Goal: Book appointment/travel/reservation

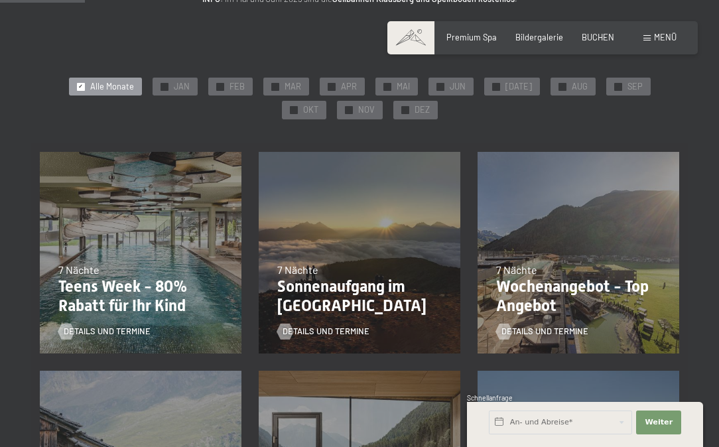
scroll to position [212, 0]
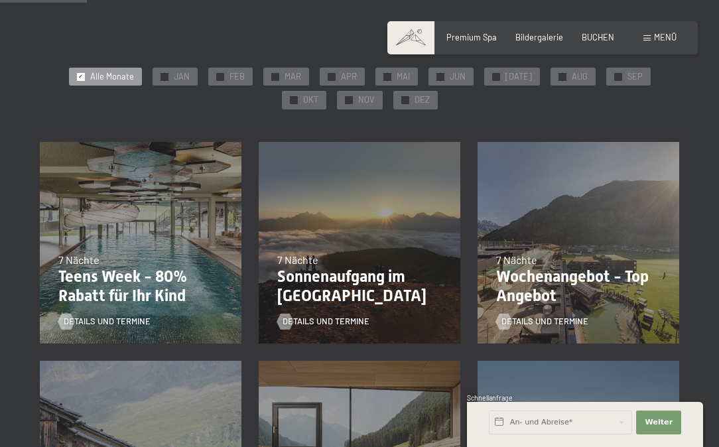
click at [405, 319] on div "Details und Termine" at bounding box center [355, 314] width 157 height 28
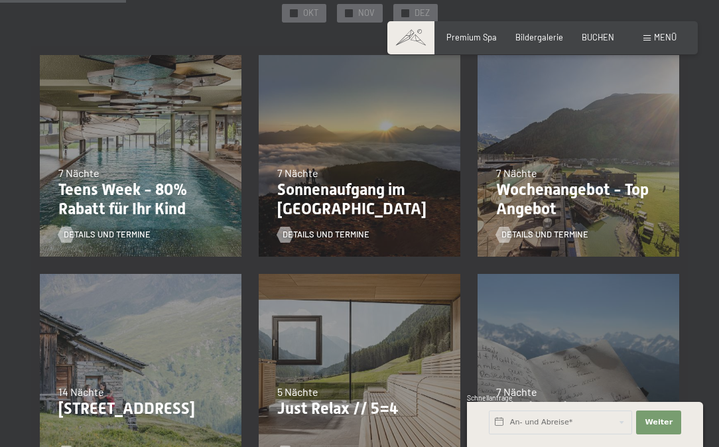
scroll to position [292, 0]
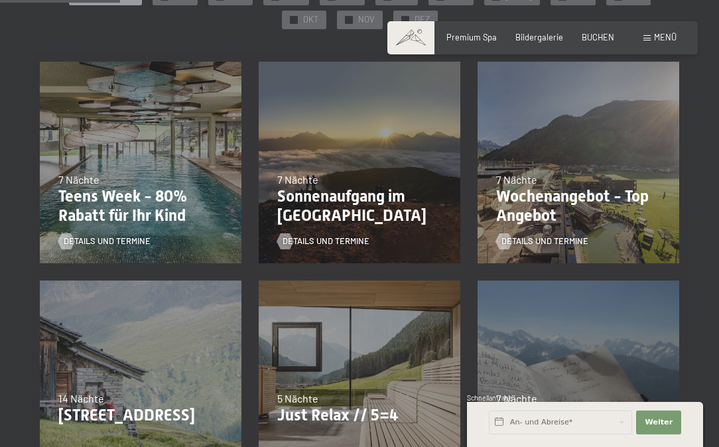
click at [283, 98] on div "31.08.–[DATE] 7 Nächte Sonnenaufgang im [GEOGRAPHIC_DATA] Details und Termine" at bounding box center [359, 162] width 219 height 219
click at [315, 239] on span "Details und Termine" at bounding box center [339, 242] width 87 height 12
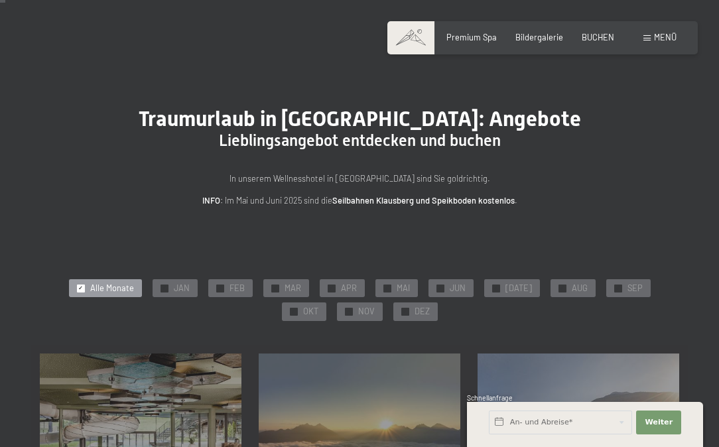
scroll to position [17, 0]
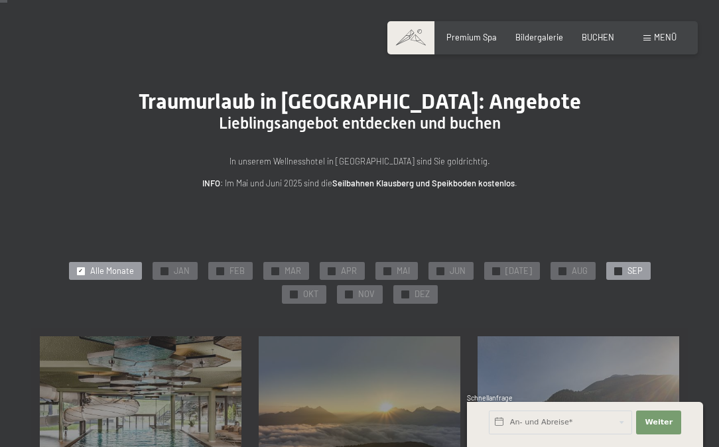
click at [628, 267] on span "SEP" at bounding box center [635, 271] width 15 height 12
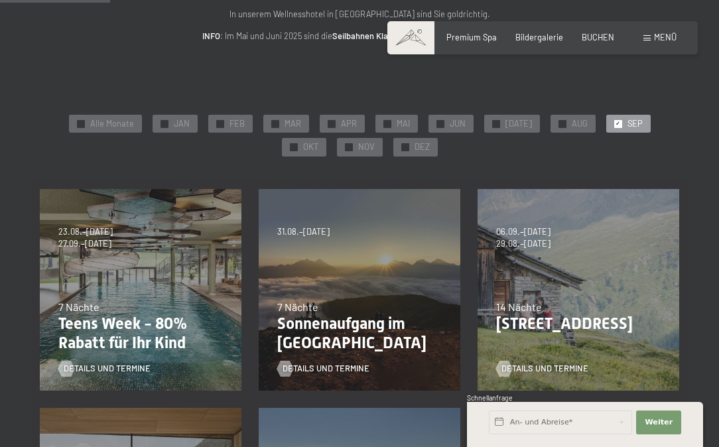
scroll to position [167, 0]
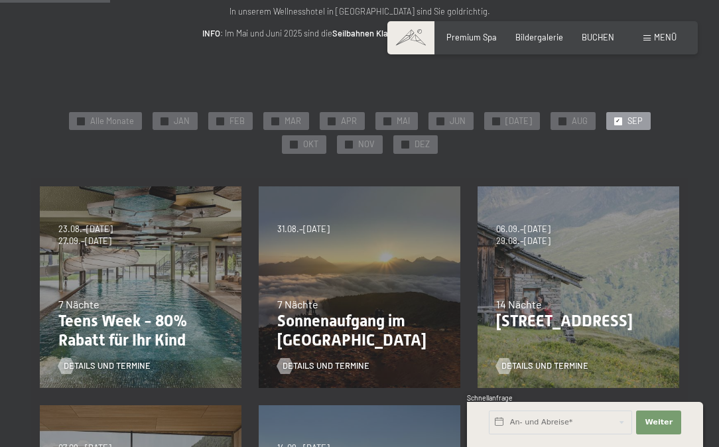
click at [579, 306] on div "14 Nächte" at bounding box center [578, 304] width 165 height 15
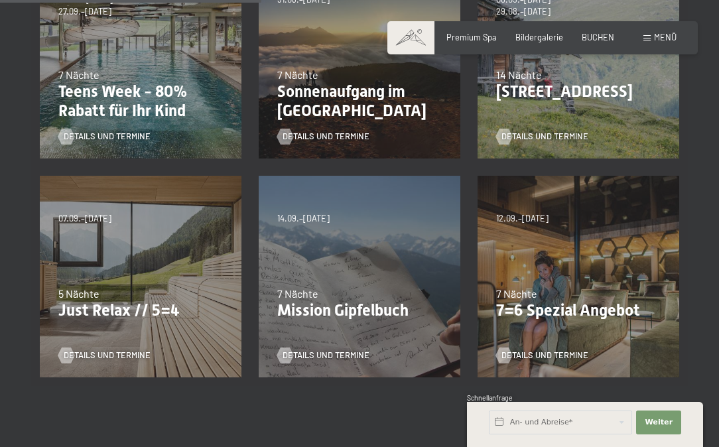
scroll to position [396, 0]
click at [545, 265] on div "04.10.–[DATE] 01.11.–[DATE] 10.01.–[DATE] 07.03.–[DATE] 16.05.–[DATE] 06.06.–[D…" at bounding box center [578, 277] width 219 height 219
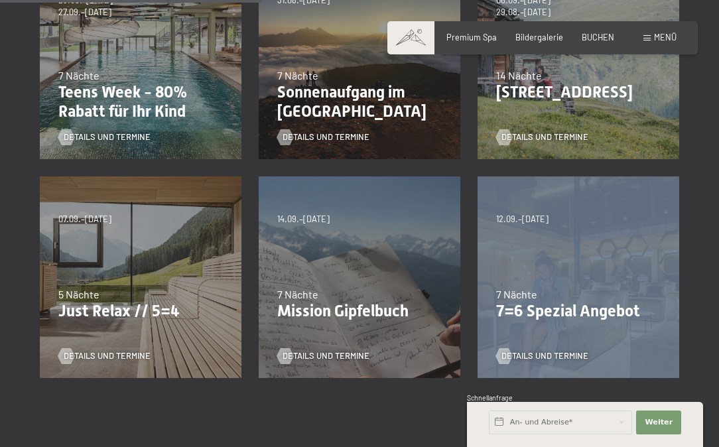
click at [545, 265] on div "04.10.–[DATE] 01.11.–[DATE] 10.01.–[DATE] 07.03.–[DATE] 16.05.–[DATE] 06.06.–[D…" at bounding box center [578, 277] width 219 height 219
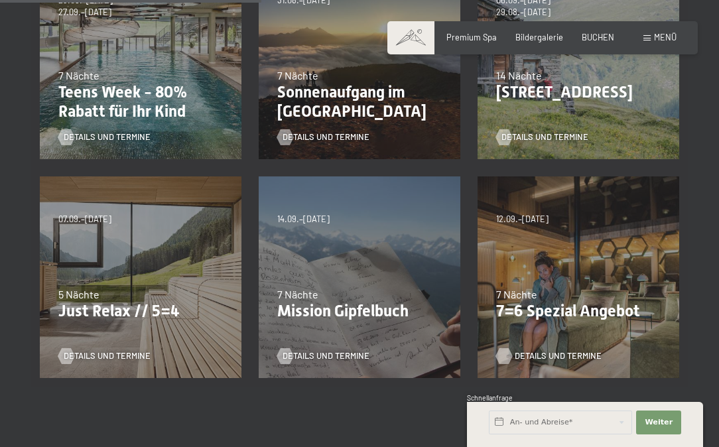
click at [508, 352] on div at bounding box center [504, 356] width 9 height 16
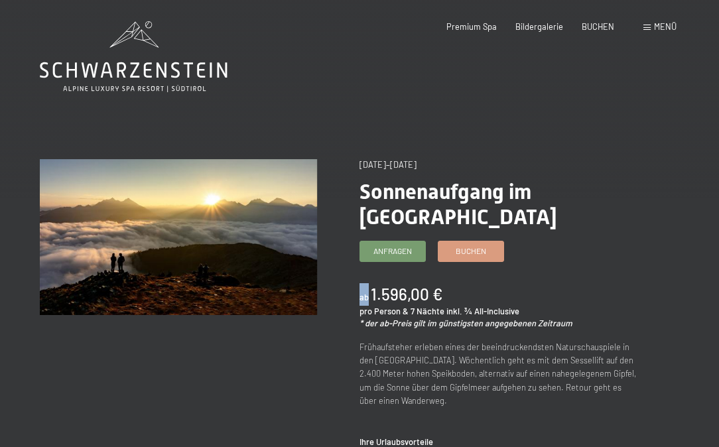
click at [315, 239] on img at bounding box center [178, 237] width 277 height 156
click at [259, 356] on div "Angebot wechseln (1 / 14)" at bounding box center [200, 258] width 320 height 198
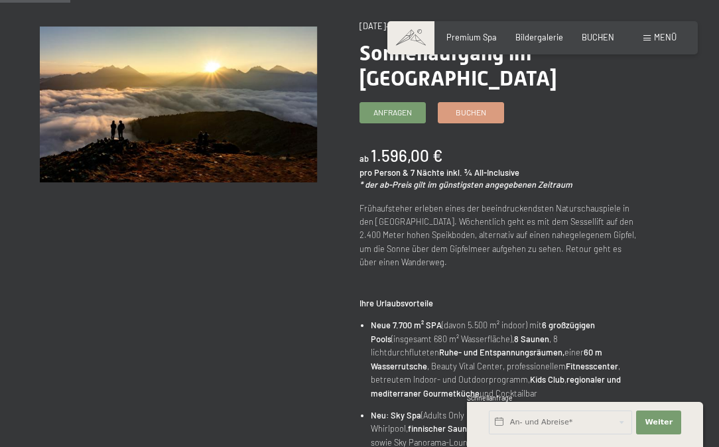
scroll to position [139, 0]
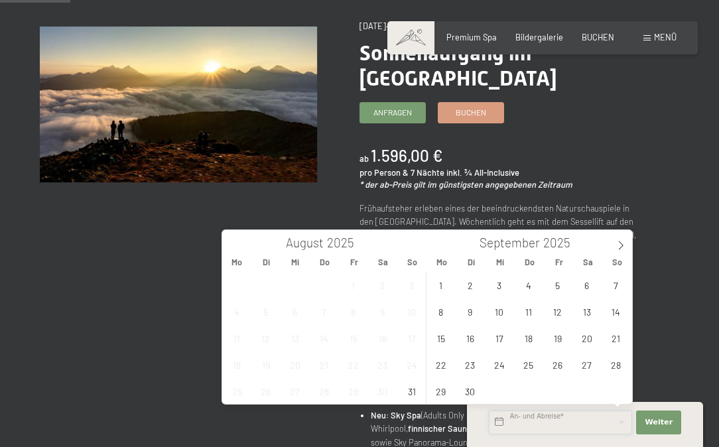
click at [574, 425] on input "text" at bounding box center [560, 423] width 143 height 24
click at [471, 313] on span "9" at bounding box center [470, 312] width 26 height 26
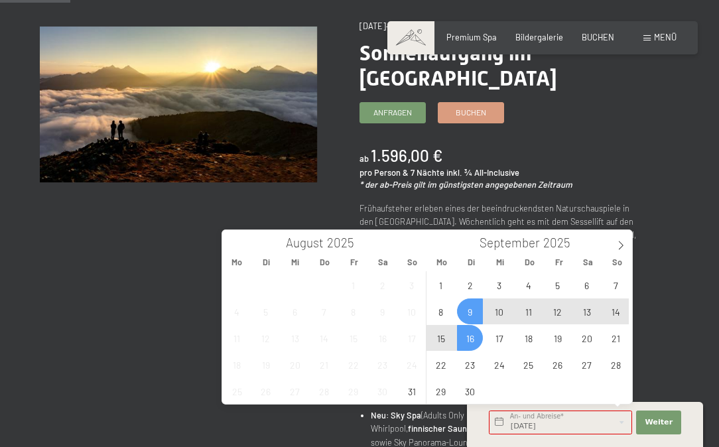
click at [474, 336] on span "16" at bounding box center [470, 338] width 26 height 26
type input "Di. 09.09.2025 - Di. 16.09.2025"
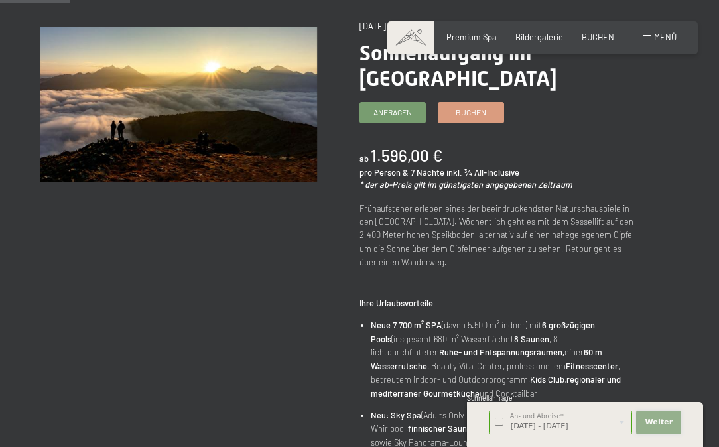
click at [659, 422] on span "Weiter" at bounding box center [659, 422] width 28 height 11
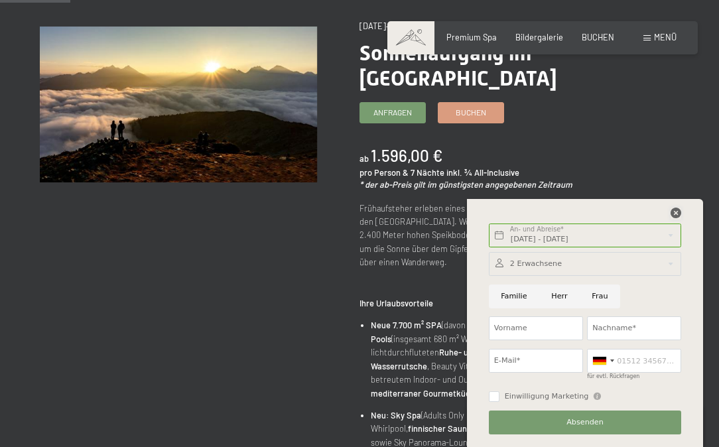
click at [676, 214] on icon at bounding box center [676, 213] width 11 height 11
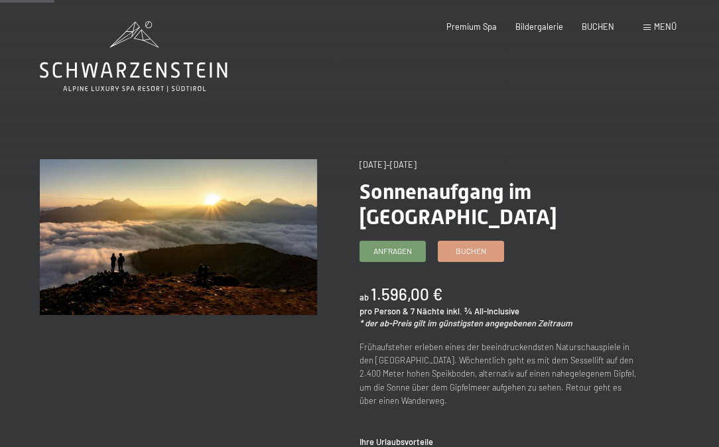
scroll to position [0, 0]
